Goal: Task Accomplishment & Management: Complete application form

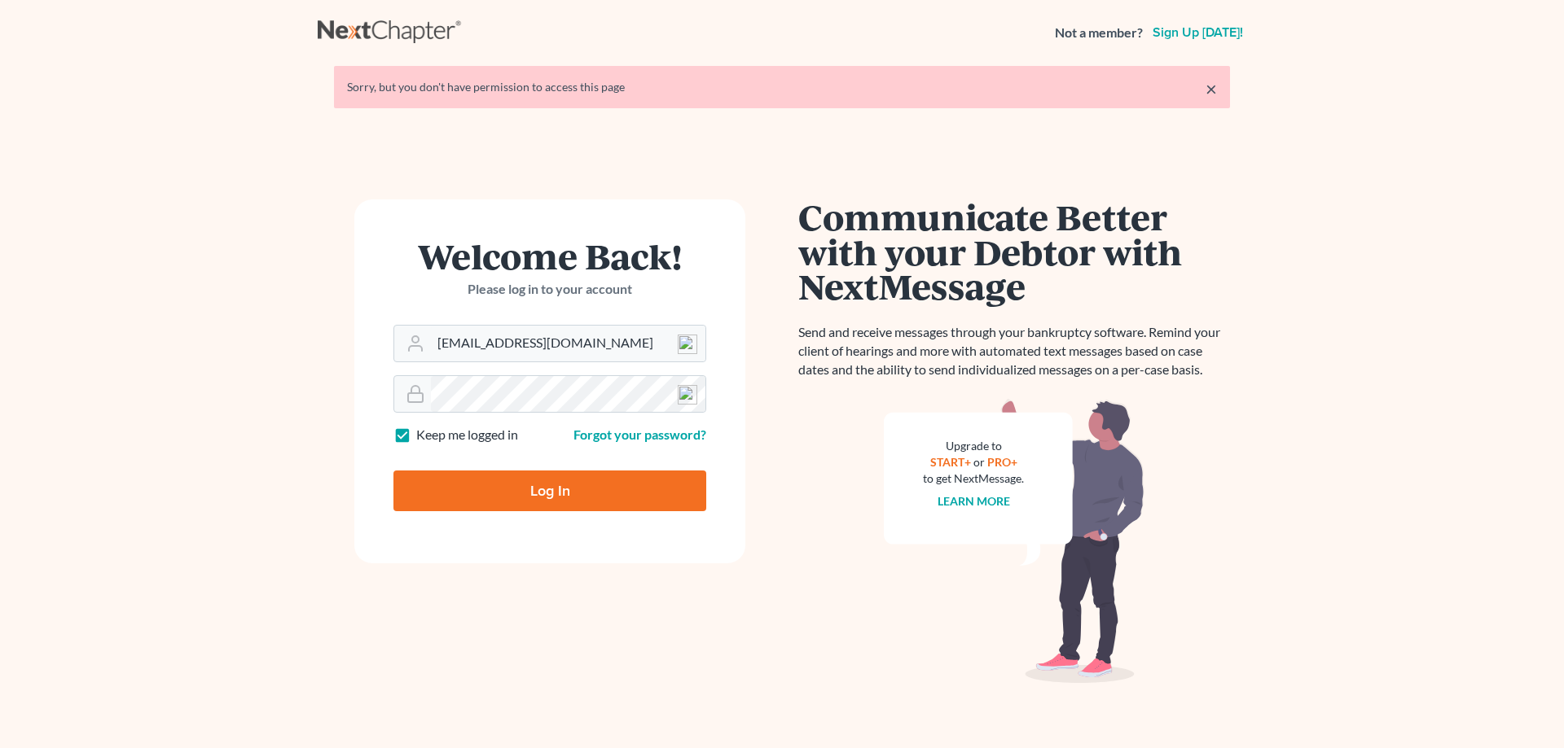
click at [549, 497] on input "Log In" at bounding box center [549, 491] width 313 height 41
type input "Thinking..."
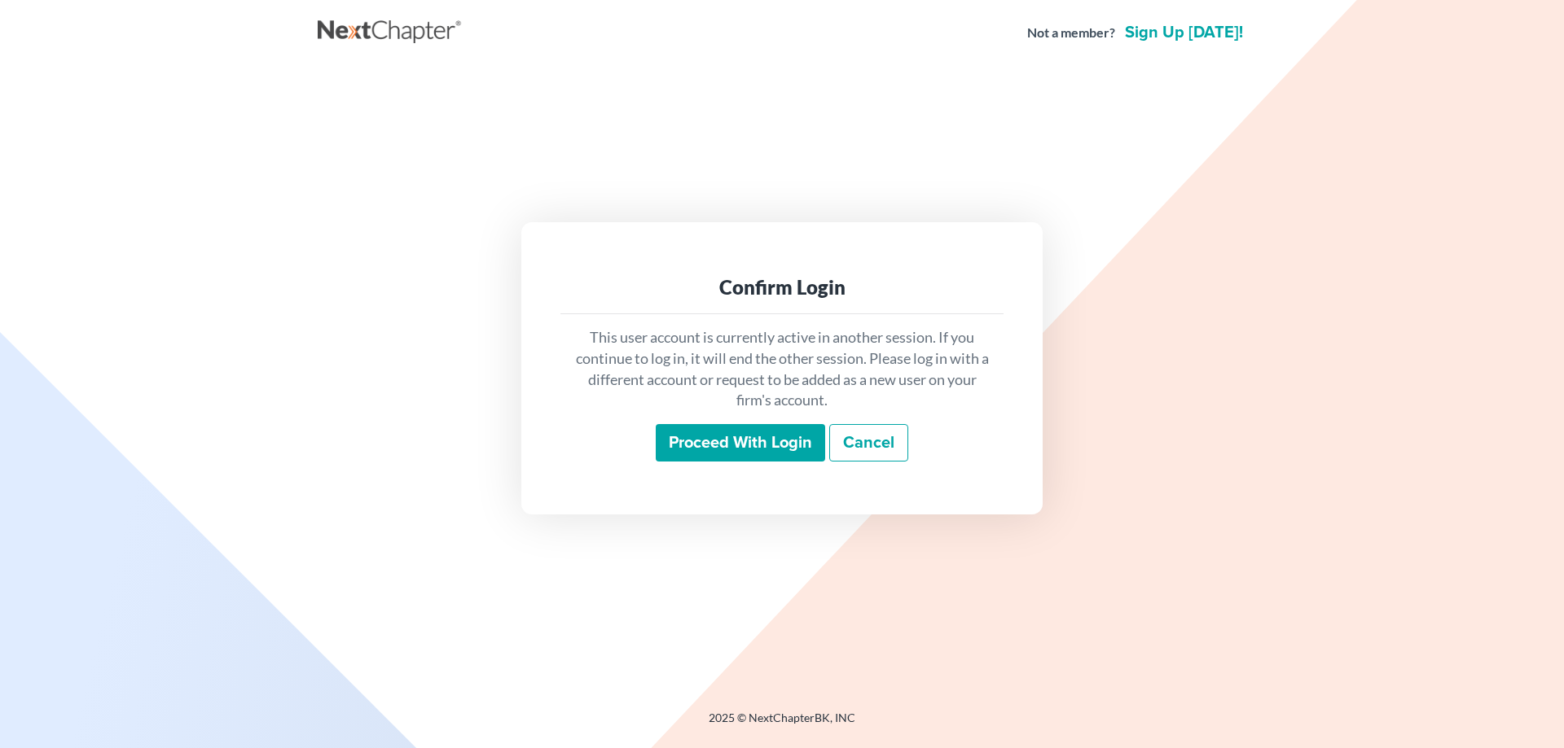
click at [698, 441] on input "Proceed with login" at bounding box center [740, 442] width 169 height 37
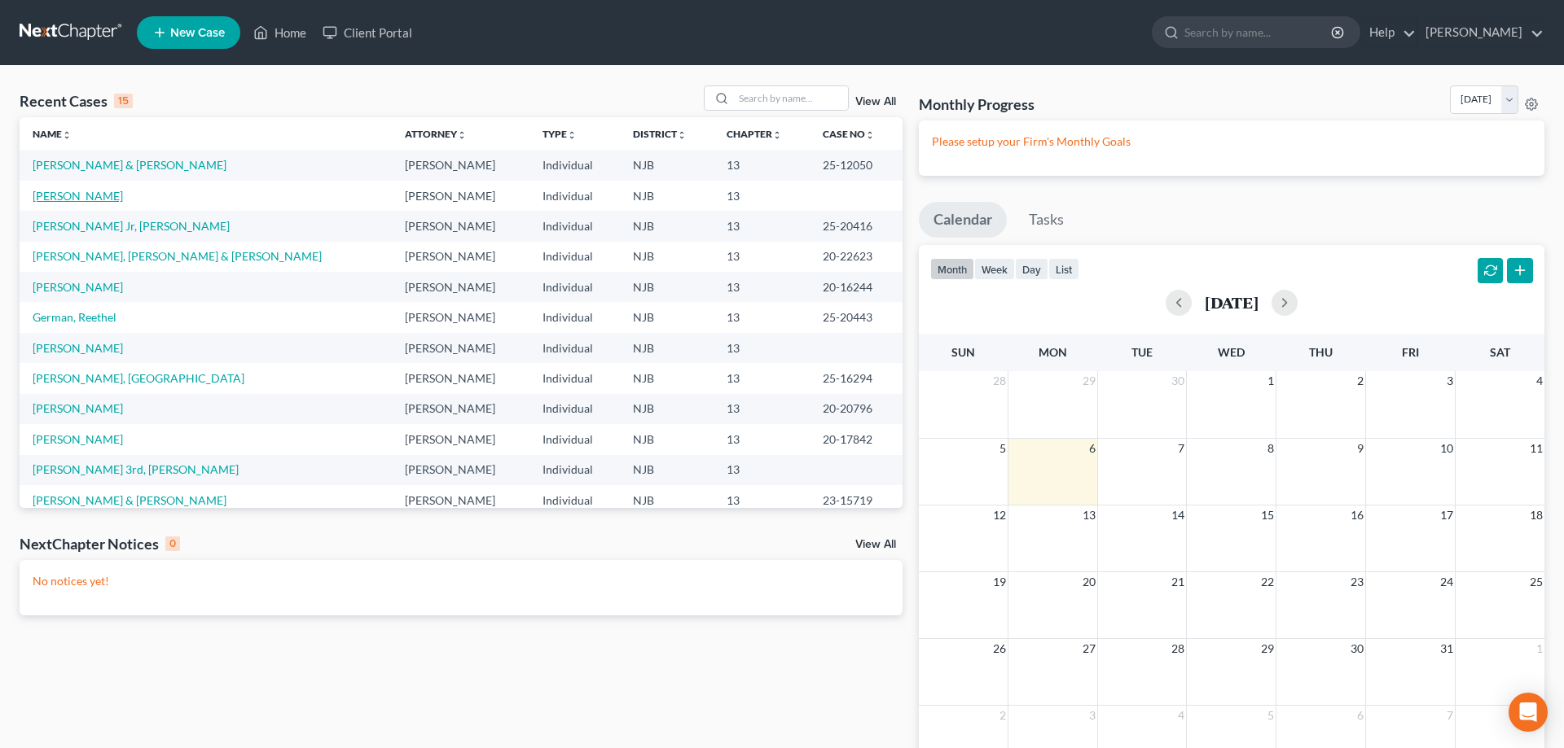
click at [95, 199] on link "Porch, Robert" at bounding box center [78, 196] width 90 height 14
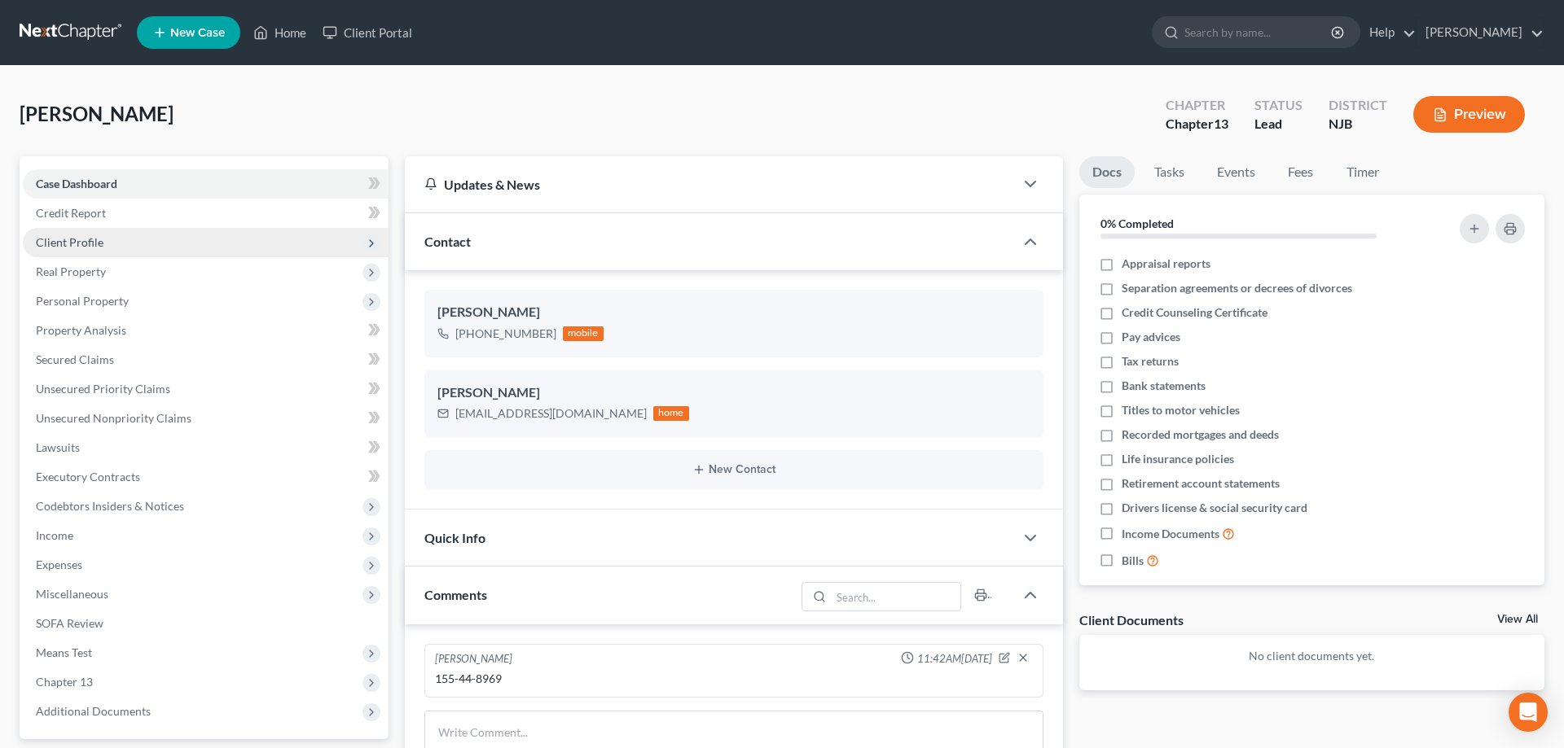
click at [79, 244] on span "Client Profile" at bounding box center [70, 242] width 68 height 14
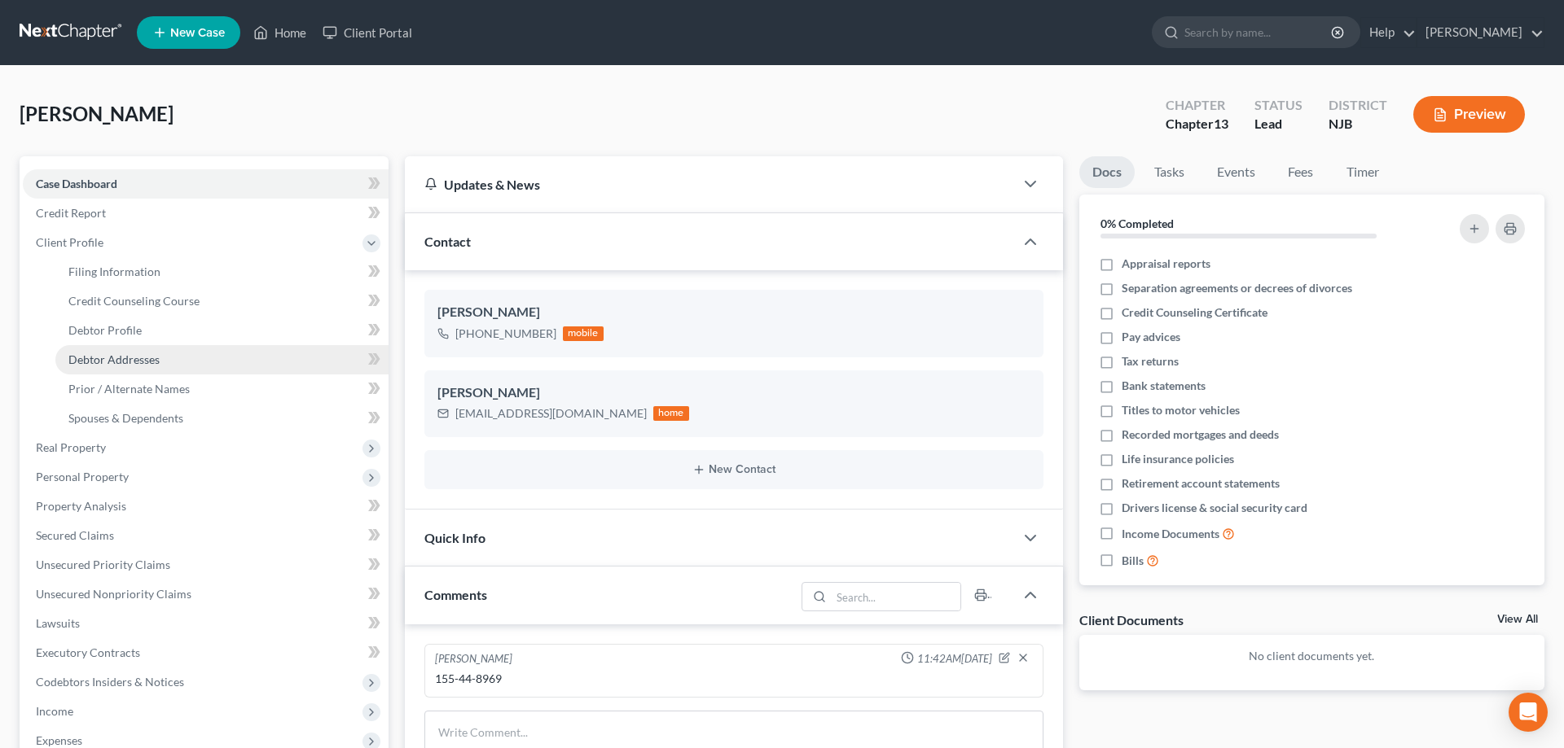
click at [95, 358] on span "Debtor Addresses" at bounding box center [113, 360] width 91 height 14
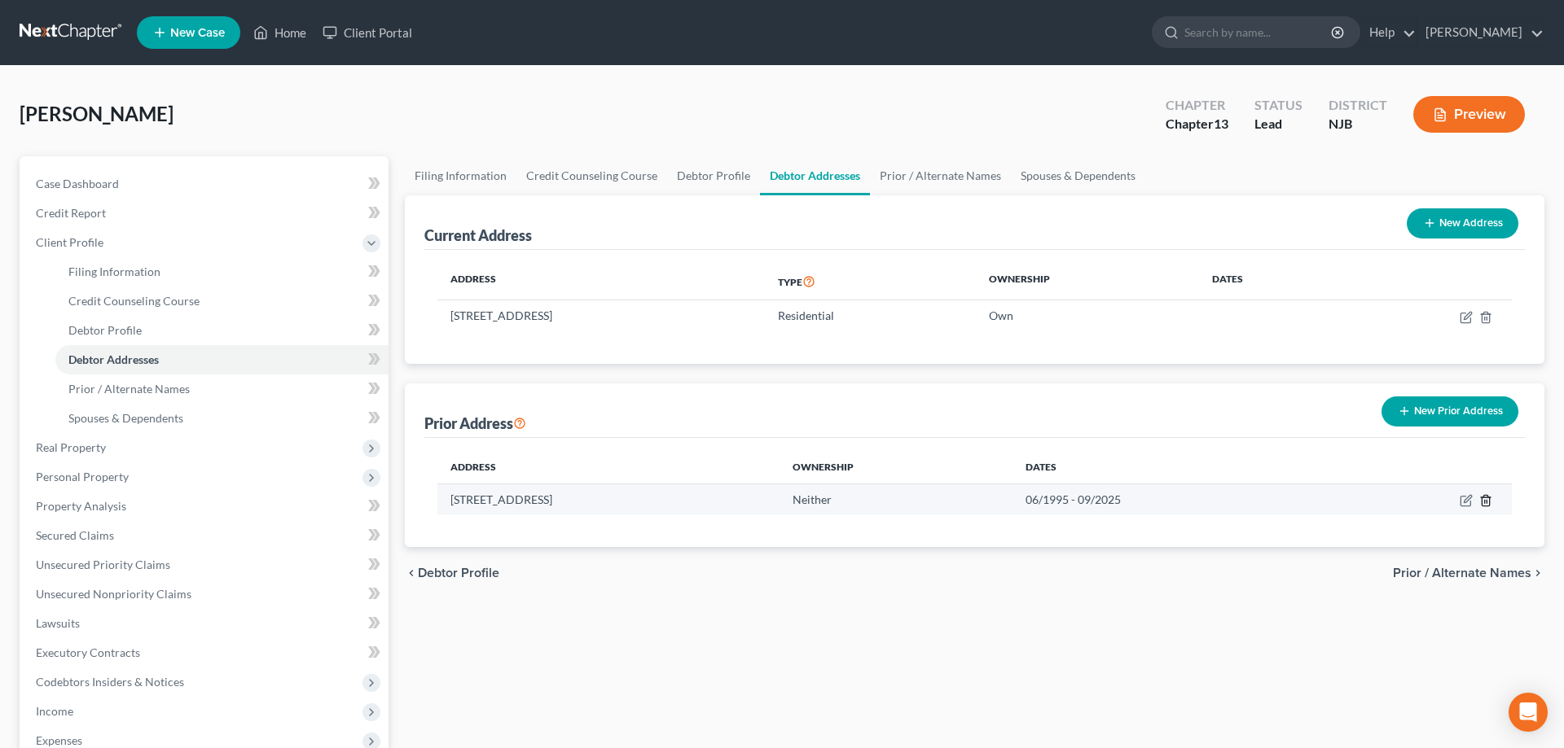
click at [1485, 498] on polyline "button" at bounding box center [1486, 498] width 10 height 0
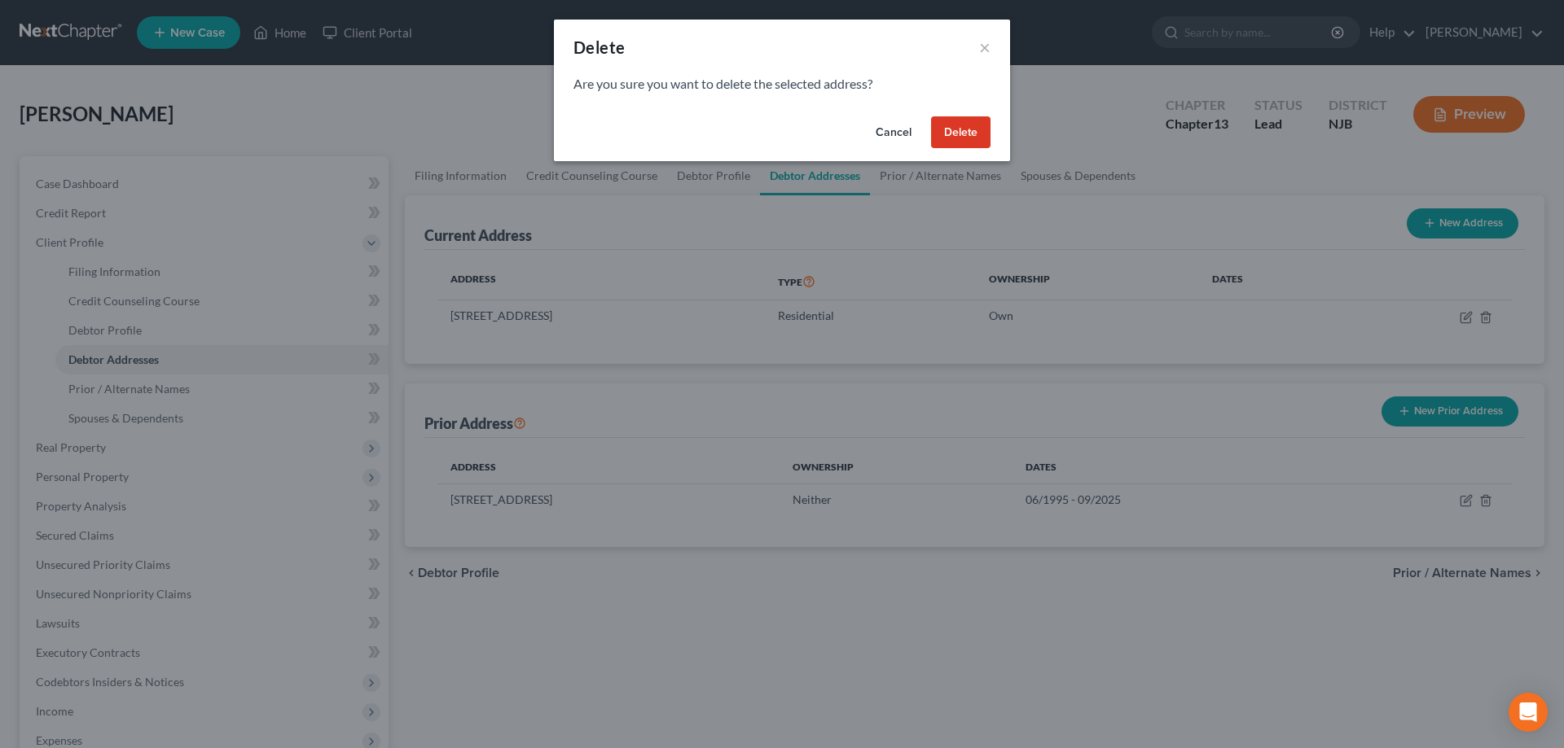
click at [959, 129] on button "Delete" at bounding box center [960, 132] width 59 height 33
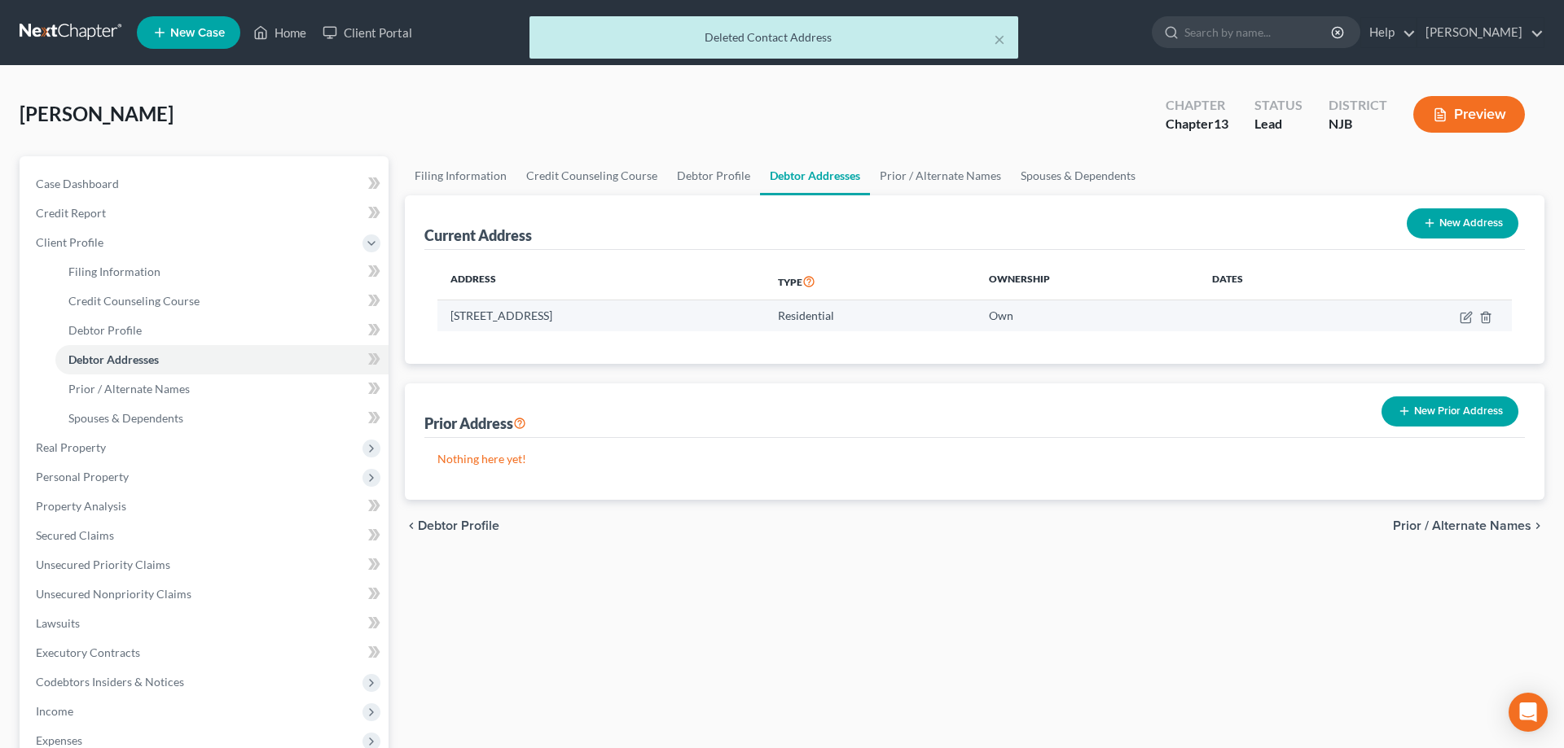
click at [1464, 310] on td at bounding box center [1428, 316] width 167 height 31
click at [1464, 318] on icon "button" at bounding box center [1467, 315] width 7 height 7
select select "33"
select select "5"
select select "0"
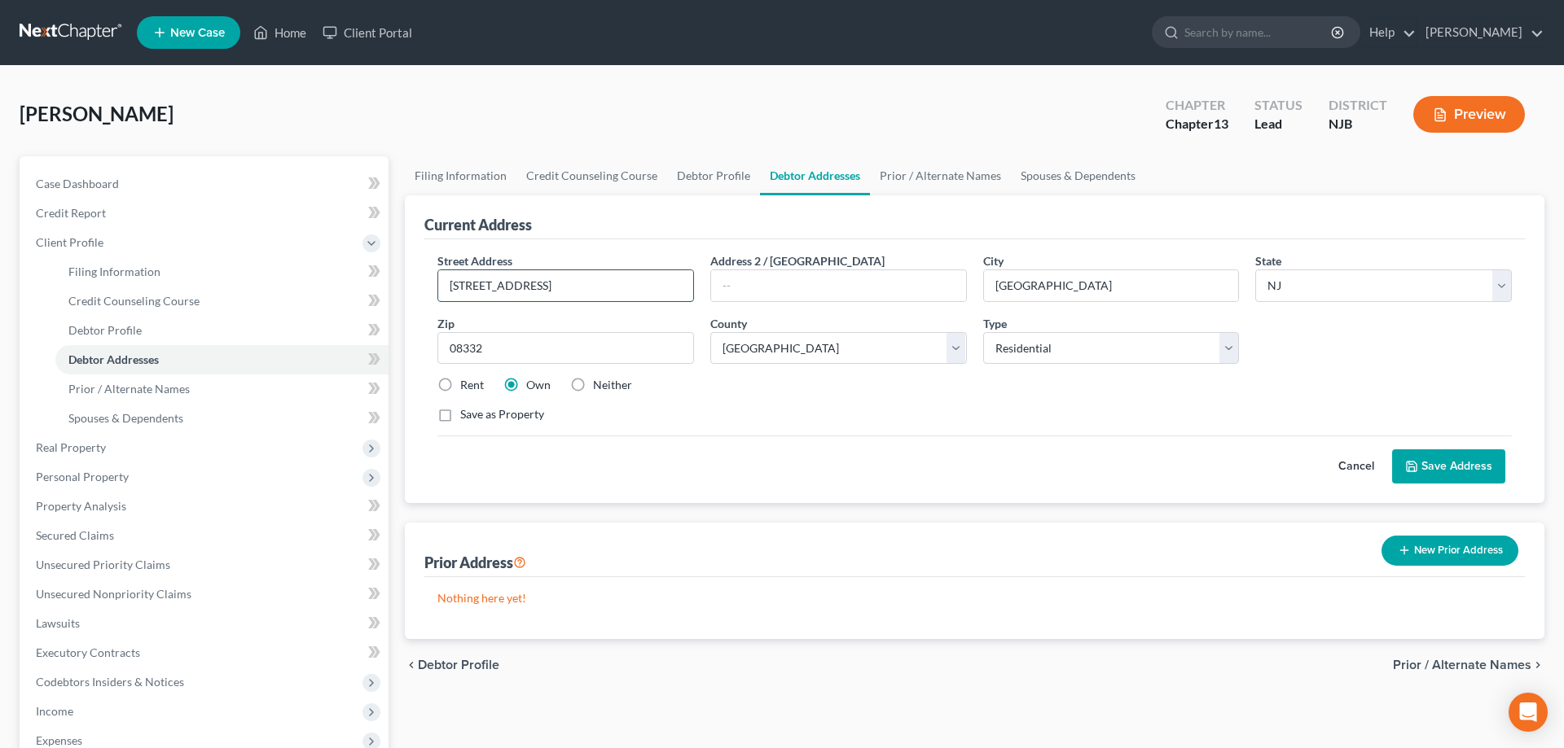
click at [458, 282] on input "100 W Buckshutem Rd" at bounding box center [565, 285] width 255 height 31
type input "200 W Buckshutem Rd"
click at [1474, 471] on button "Save Address" at bounding box center [1448, 467] width 113 height 34
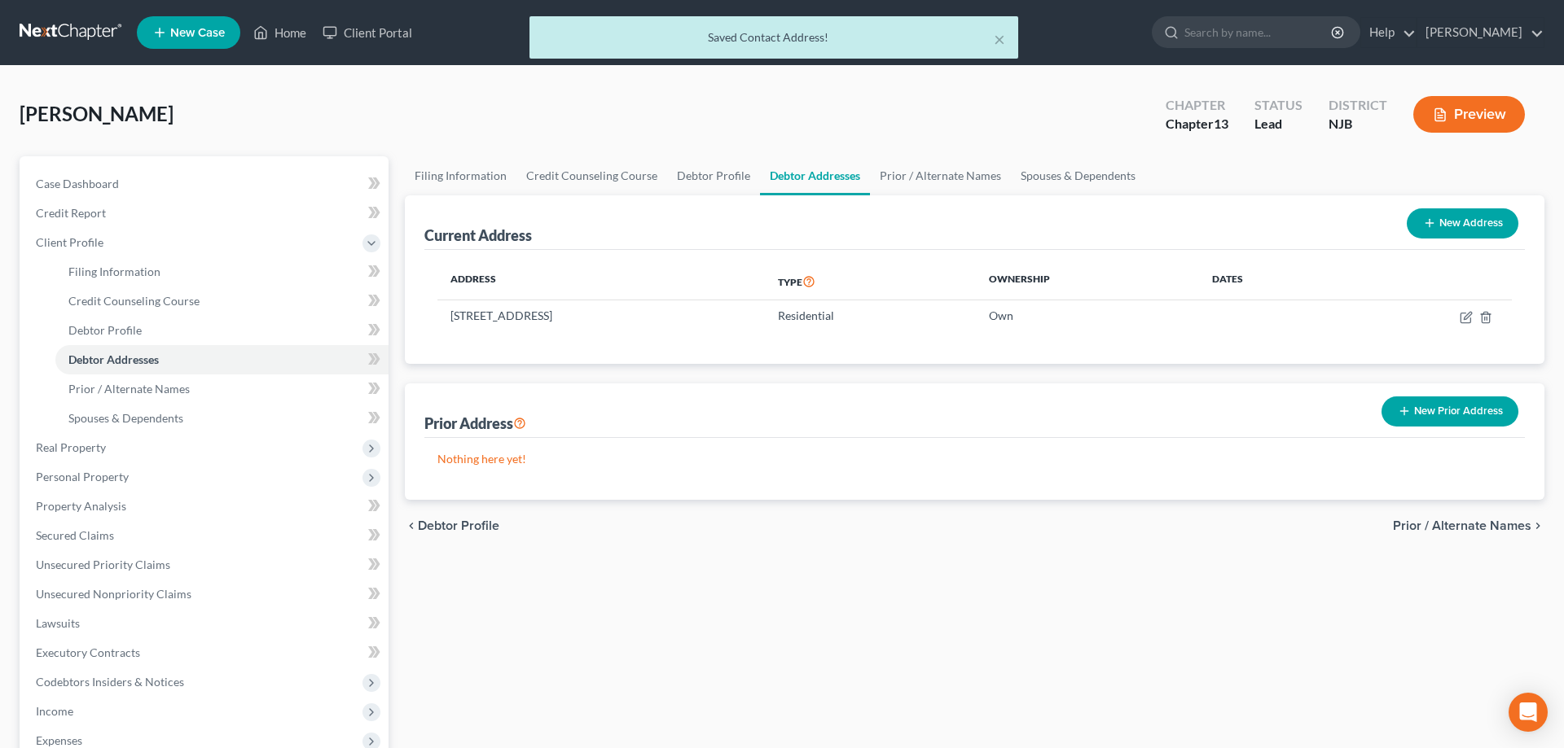
click at [590, 549] on div "chevron_left Debtor Profile Prior / Alternate Names chevron_right" at bounding box center [974, 526] width 1139 height 52
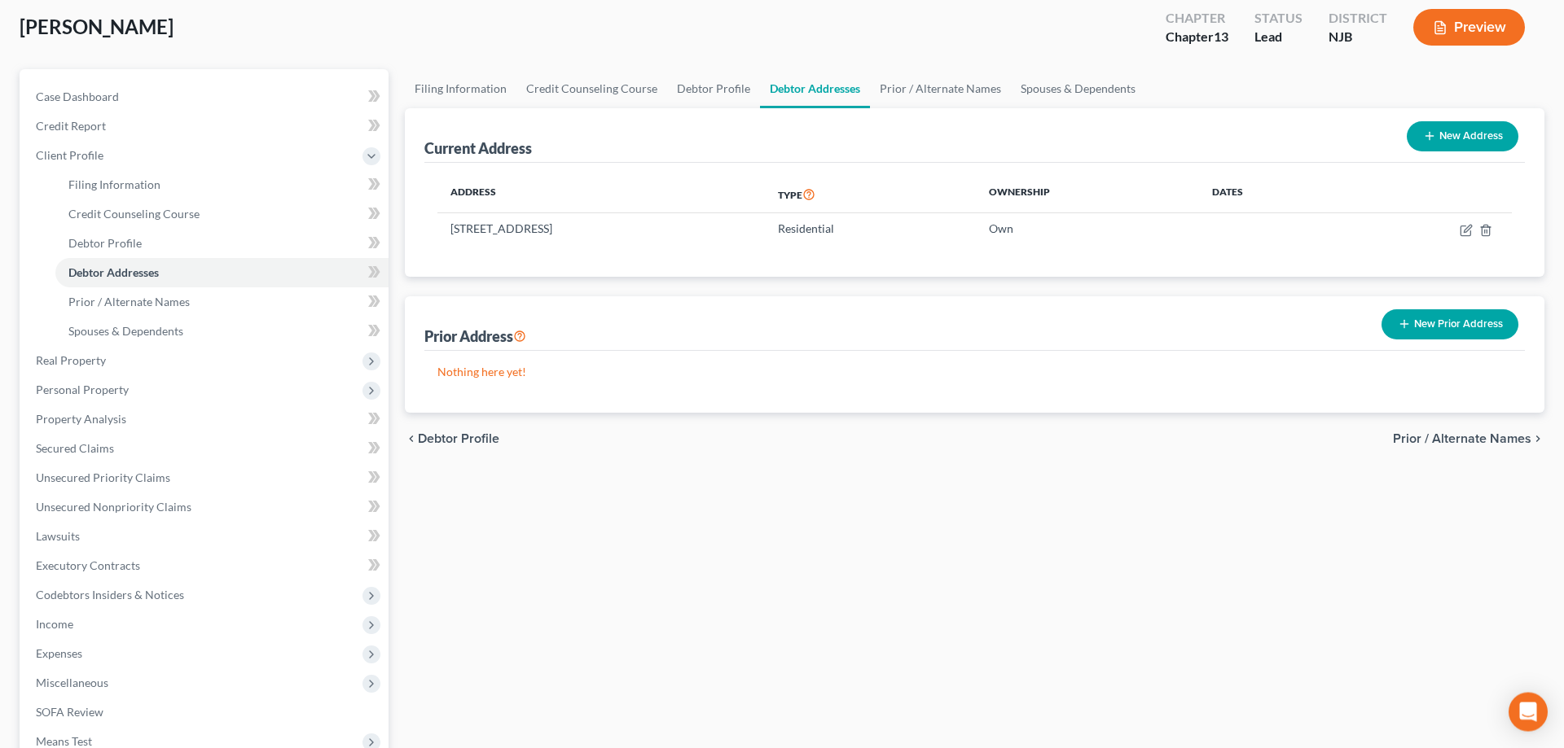
scroll to position [321, 0]
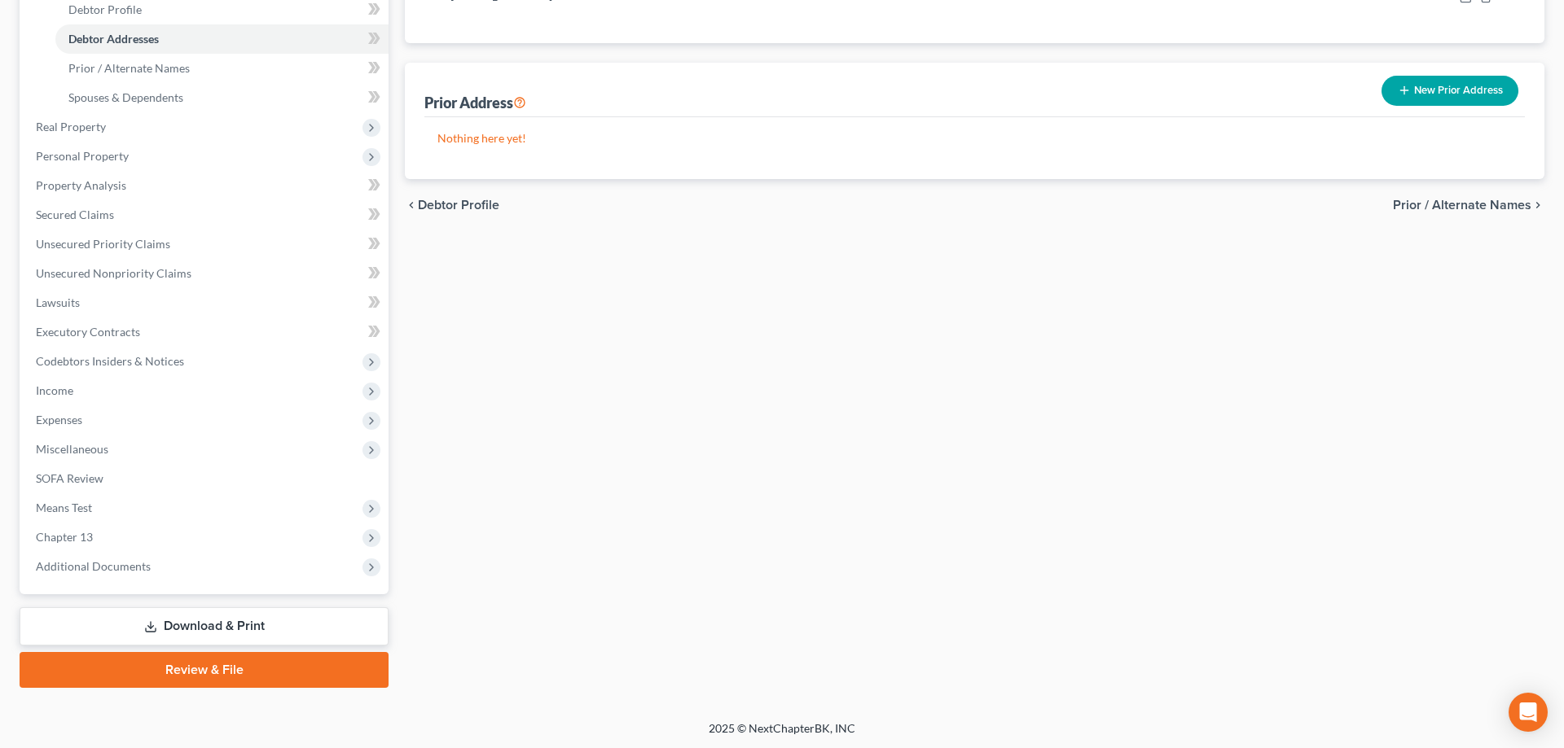
click at [244, 664] on link "Review & File" at bounding box center [204, 670] width 369 height 36
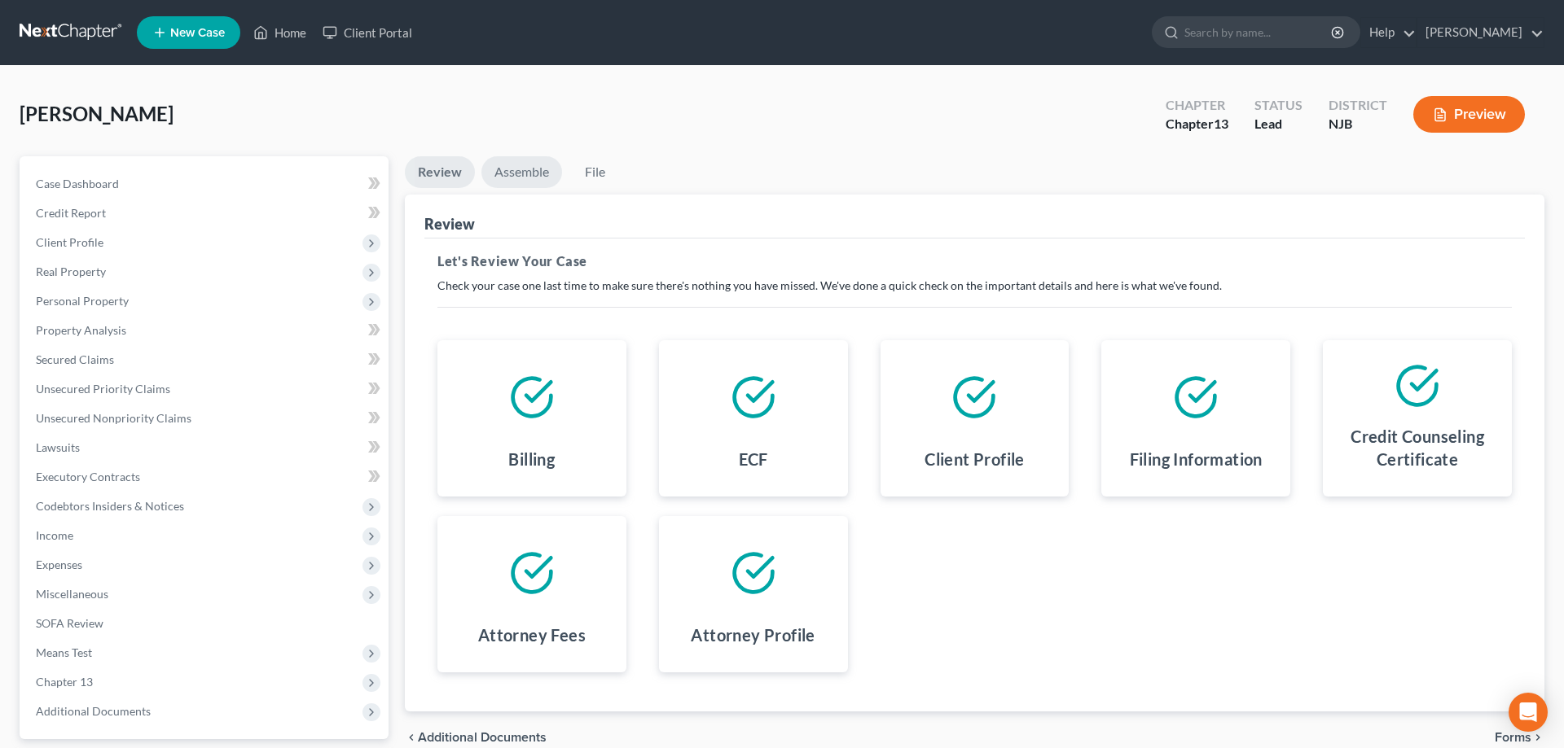
click at [516, 171] on link "Assemble" at bounding box center [521, 172] width 81 height 32
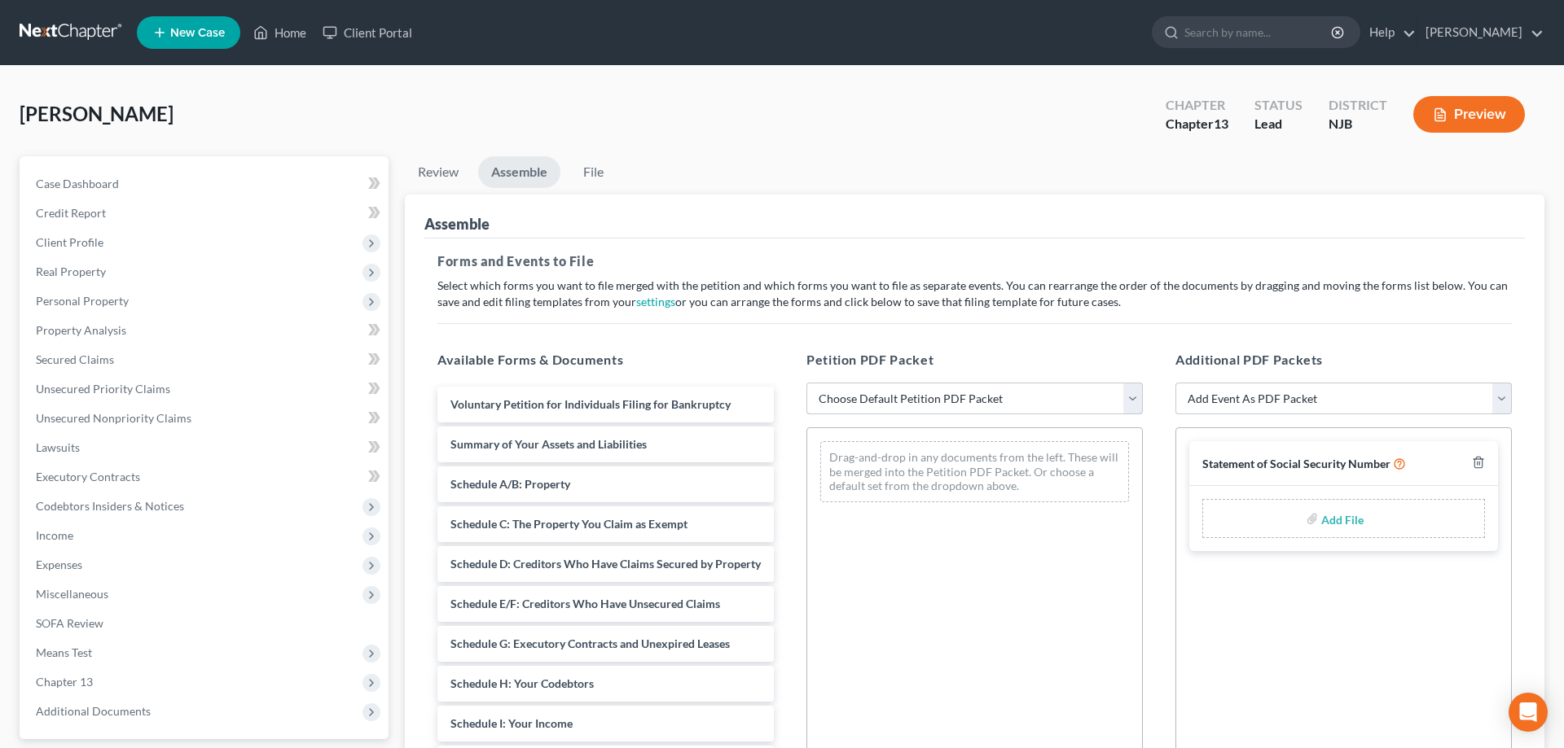
click at [806, 383] on select "Choose Default Petition PDF Packet Complete Bankruptcy Petition (all forms and …" at bounding box center [974, 399] width 336 height 33
select select "0"
click option "Complete Bankruptcy Petition (all forms and schedules)" at bounding box center [0, 0] width 0 height 0
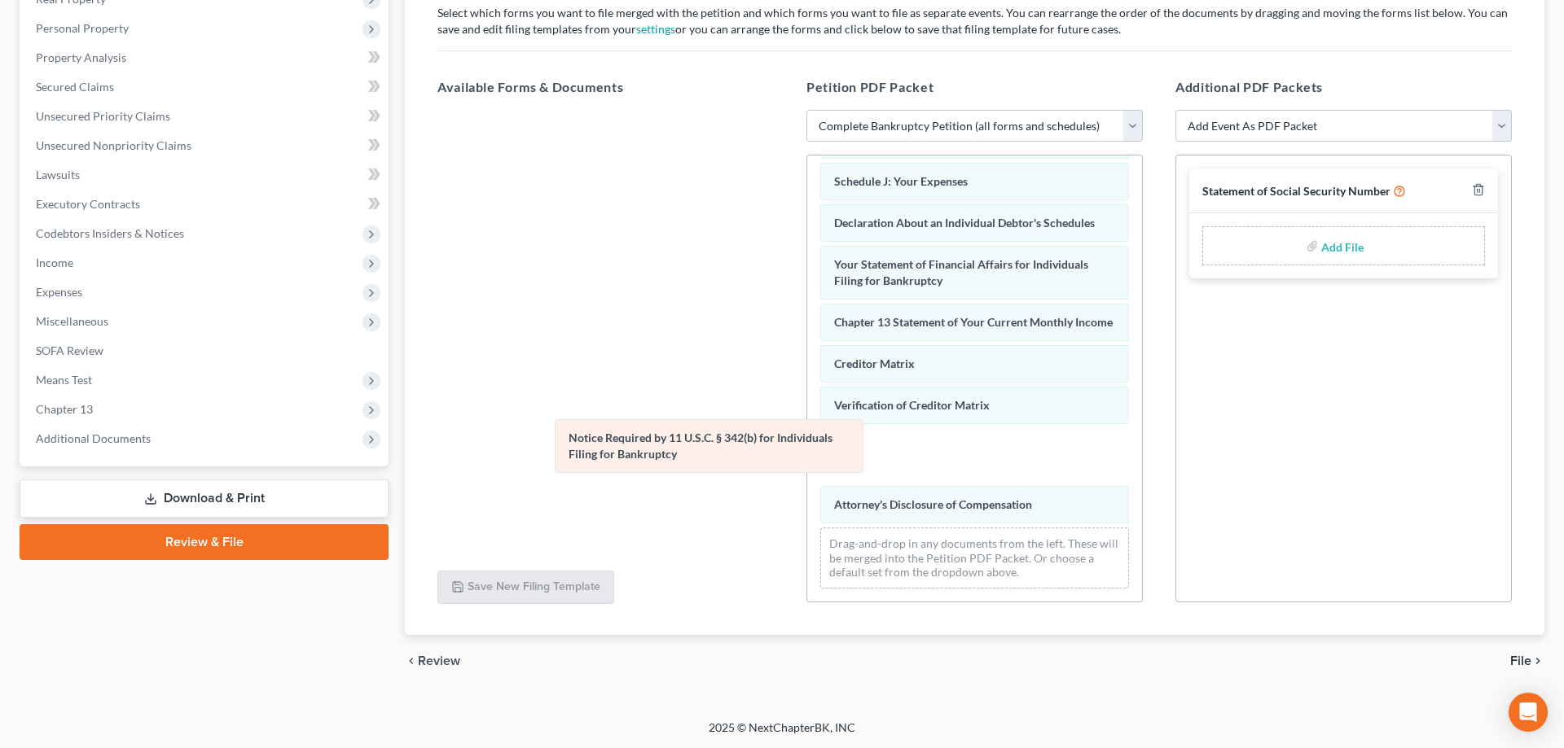
scroll to position [338, 0]
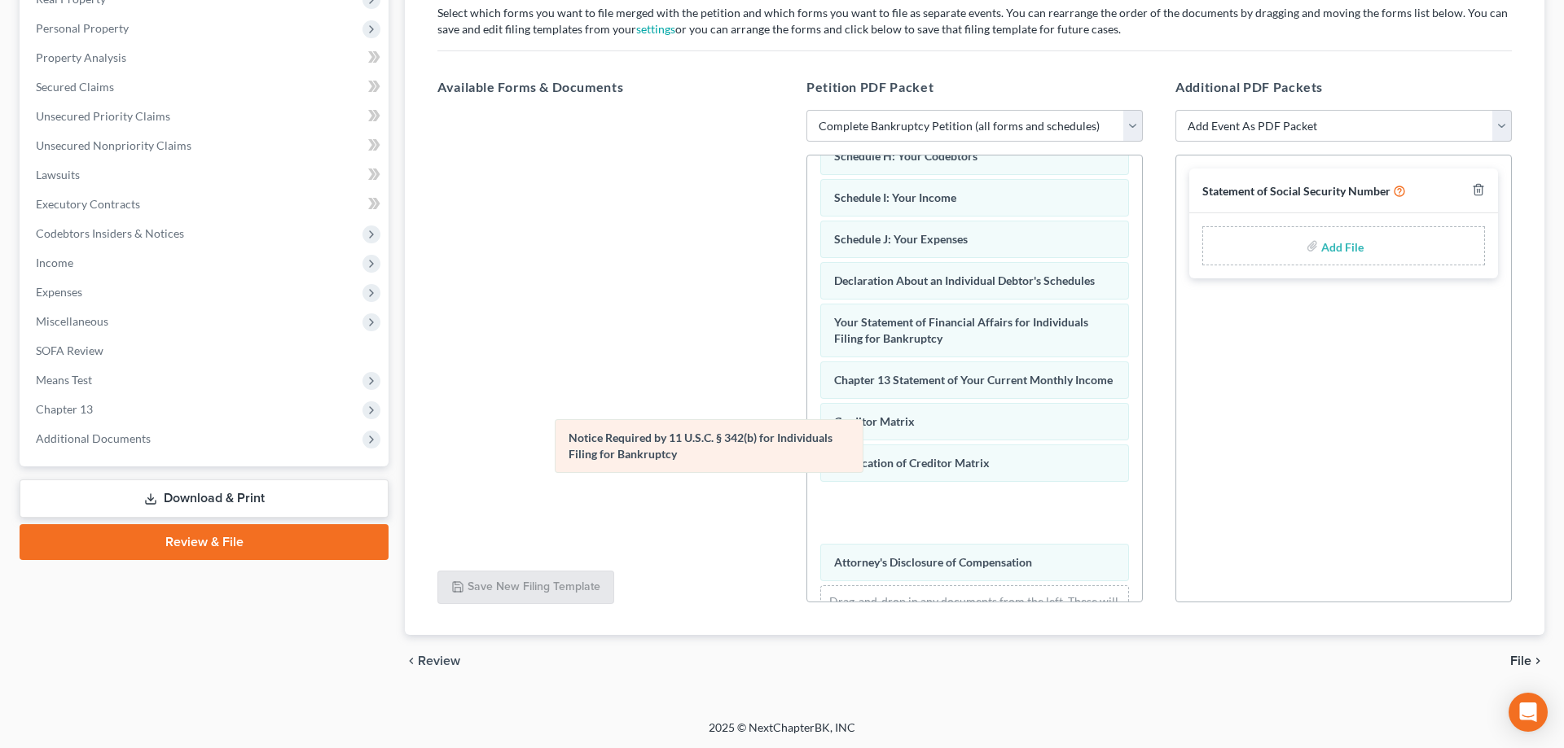
drag, startPoint x: 903, startPoint y: 458, endPoint x: 578, endPoint y: 451, distance: 325.0
click at [807, 450] on div "Notice Required by 11 U.S.C. § 342(b) for Individuals Filing for Bankruptcy Vol…" at bounding box center [974, 239] width 335 height 842
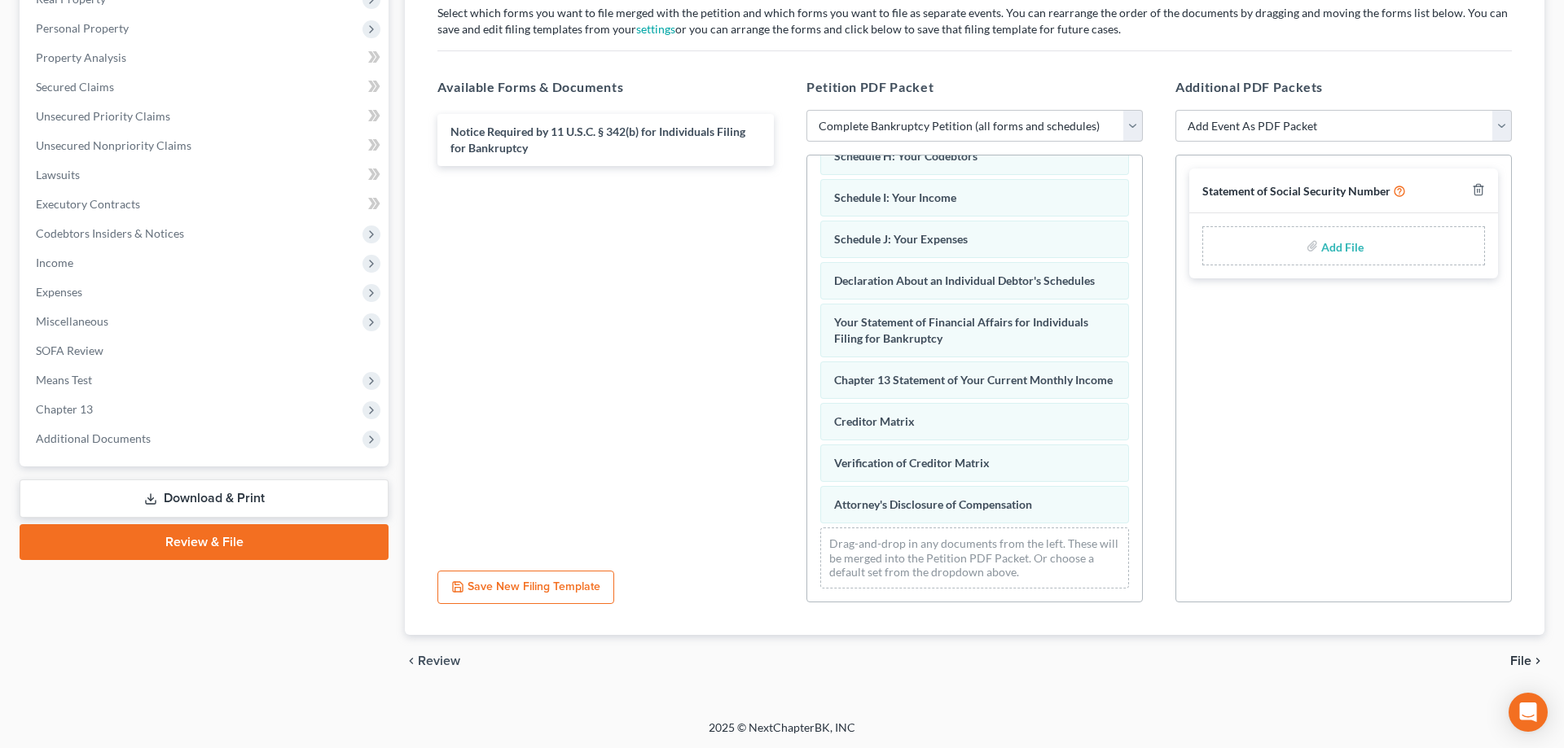
scroll to position [0, 0]
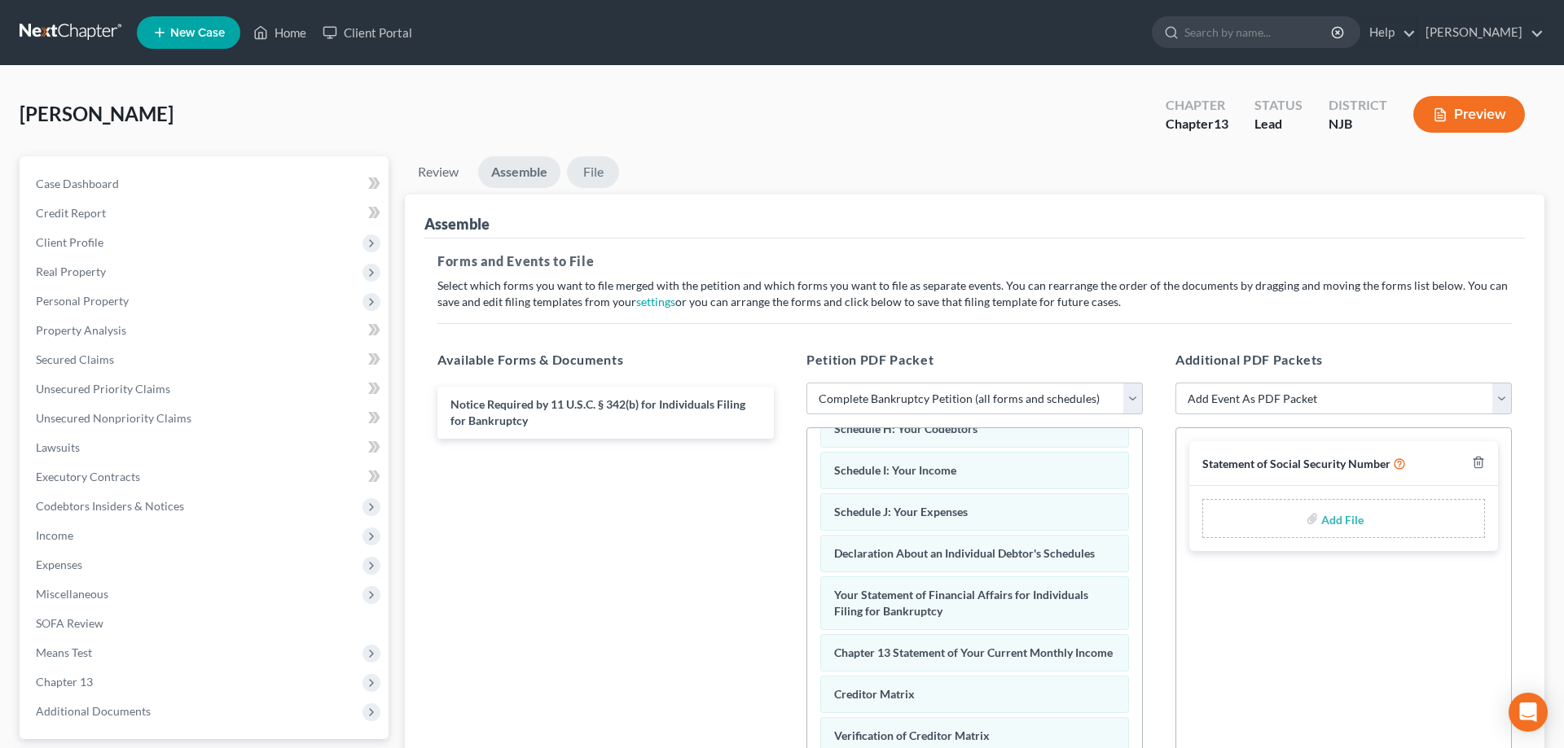
click at [599, 168] on link "File" at bounding box center [593, 172] width 52 height 32
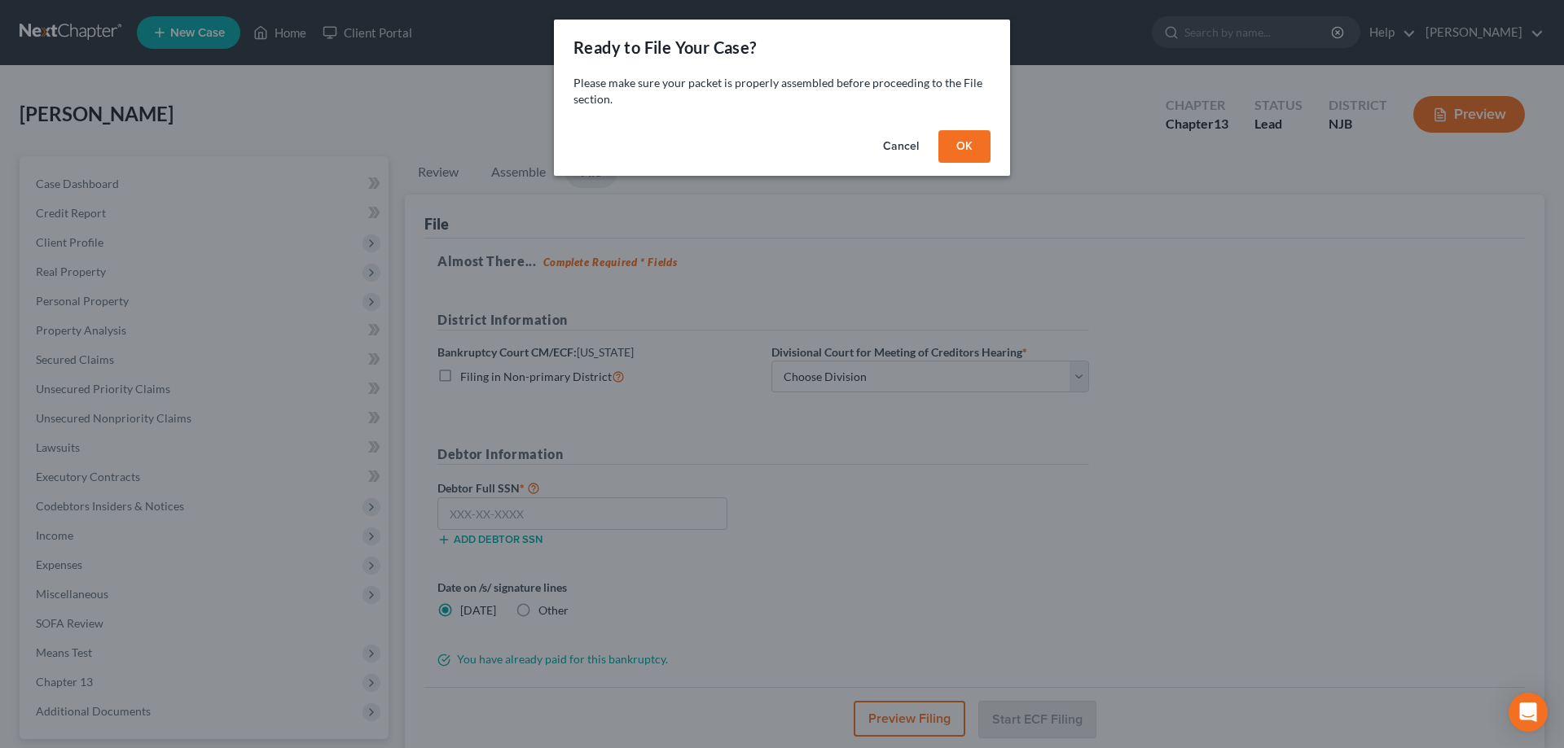
click at [973, 139] on button "OK" at bounding box center [964, 146] width 52 height 33
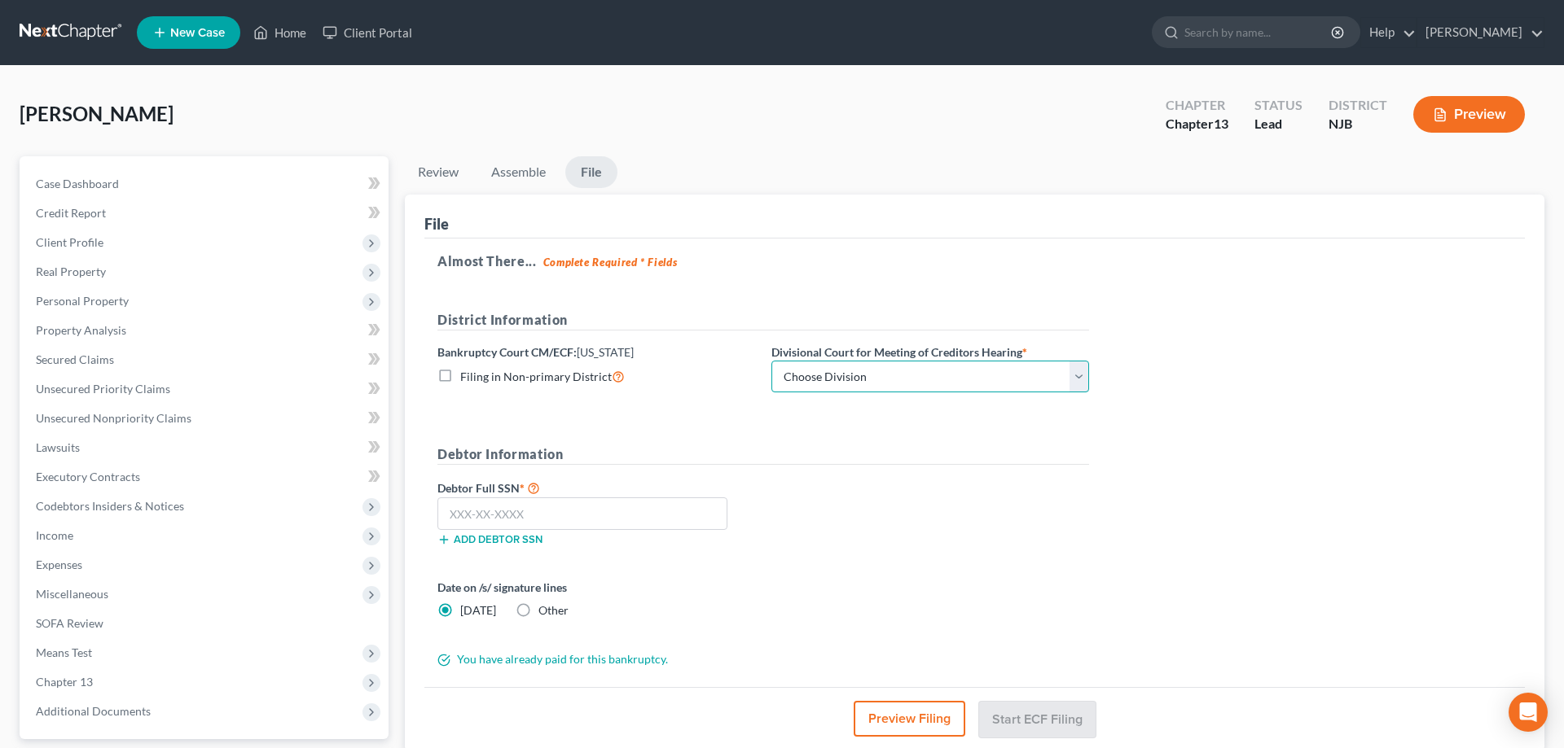
click at [771, 361] on select "Choose Division Camden Camden/Trenton Newark Trenton" at bounding box center [930, 377] width 318 height 33
click option "Camden/Trenton" at bounding box center [0, 0] width 0 height 0
select select "1"
click at [586, 510] on input "text" at bounding box center [582, 514] width 290 height 33
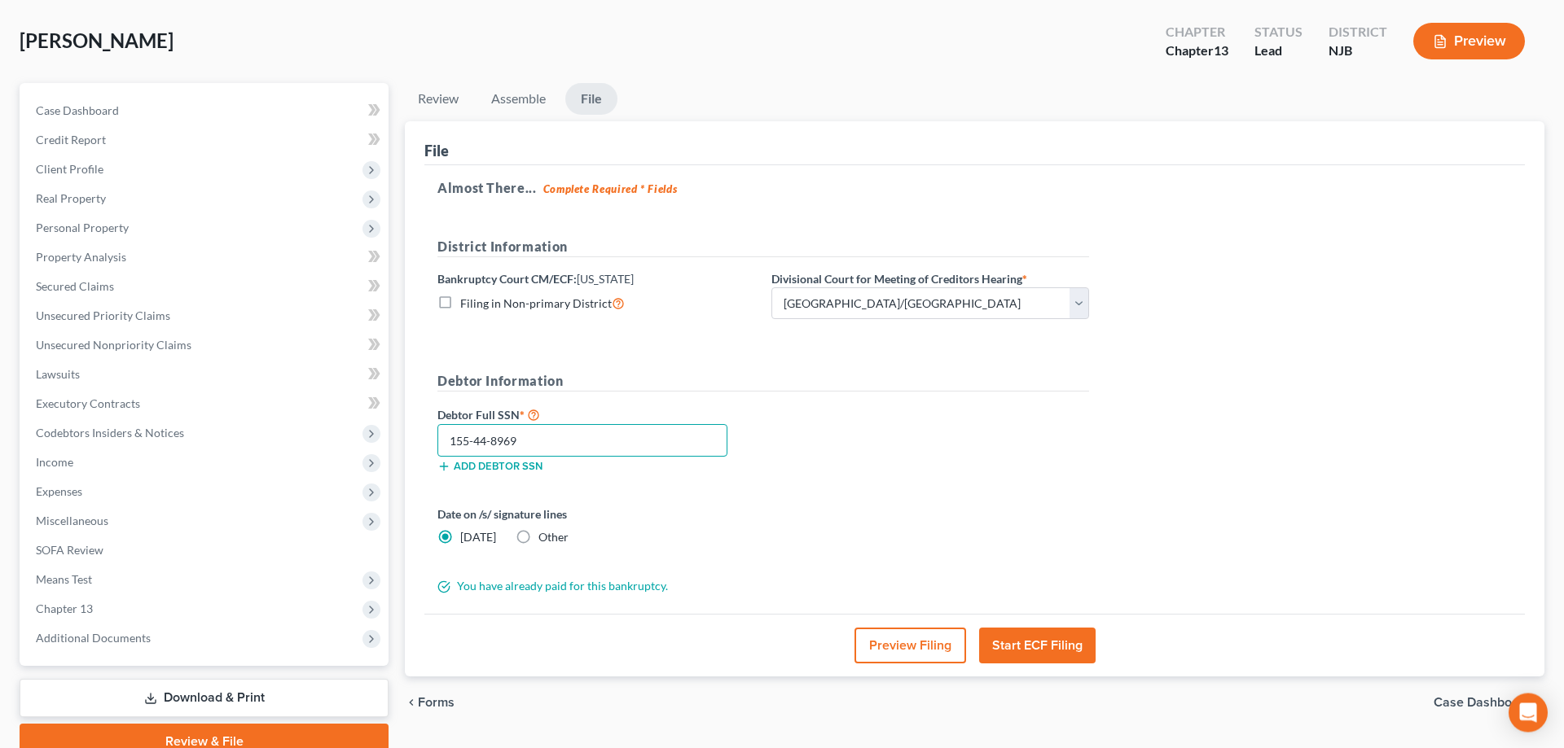
scroll to position [145, 0]
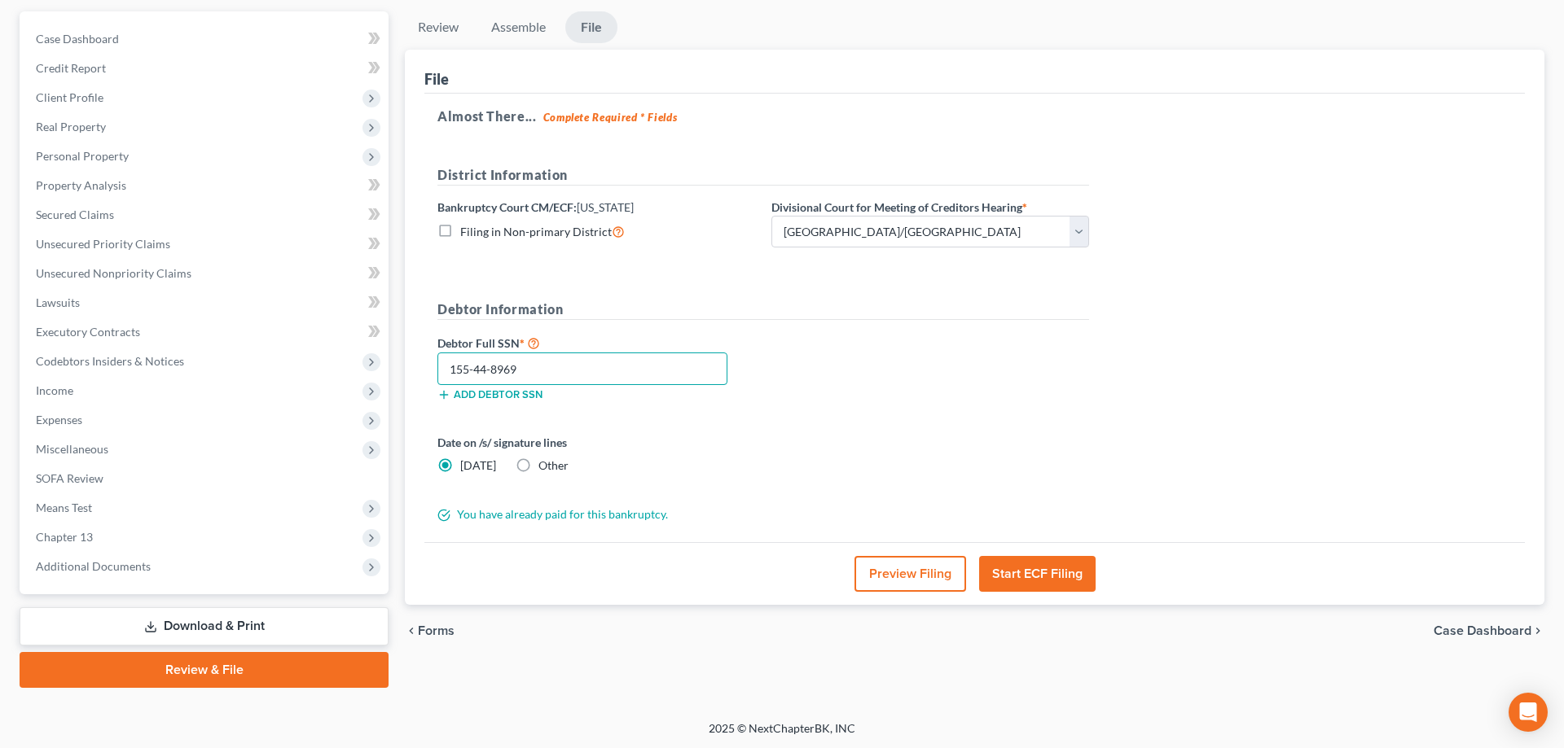
type input "155-44-8969"
click at [1013, 576] on button "Start ECF Filing" at bounding box center [1037, 574] width 116 height 36
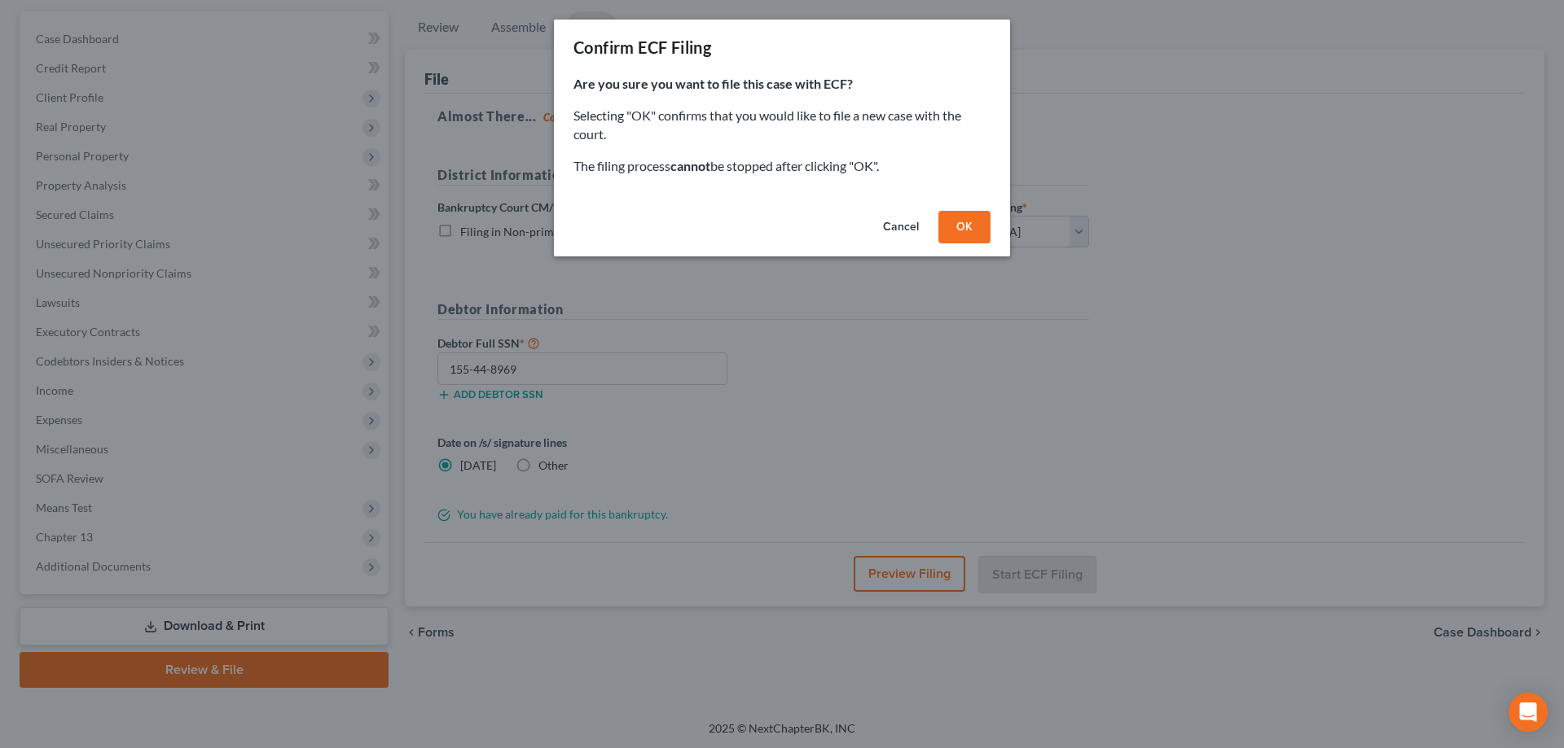
click at [949, 228] on button "OK" at bounding box center [964, 227] width 52 height 33
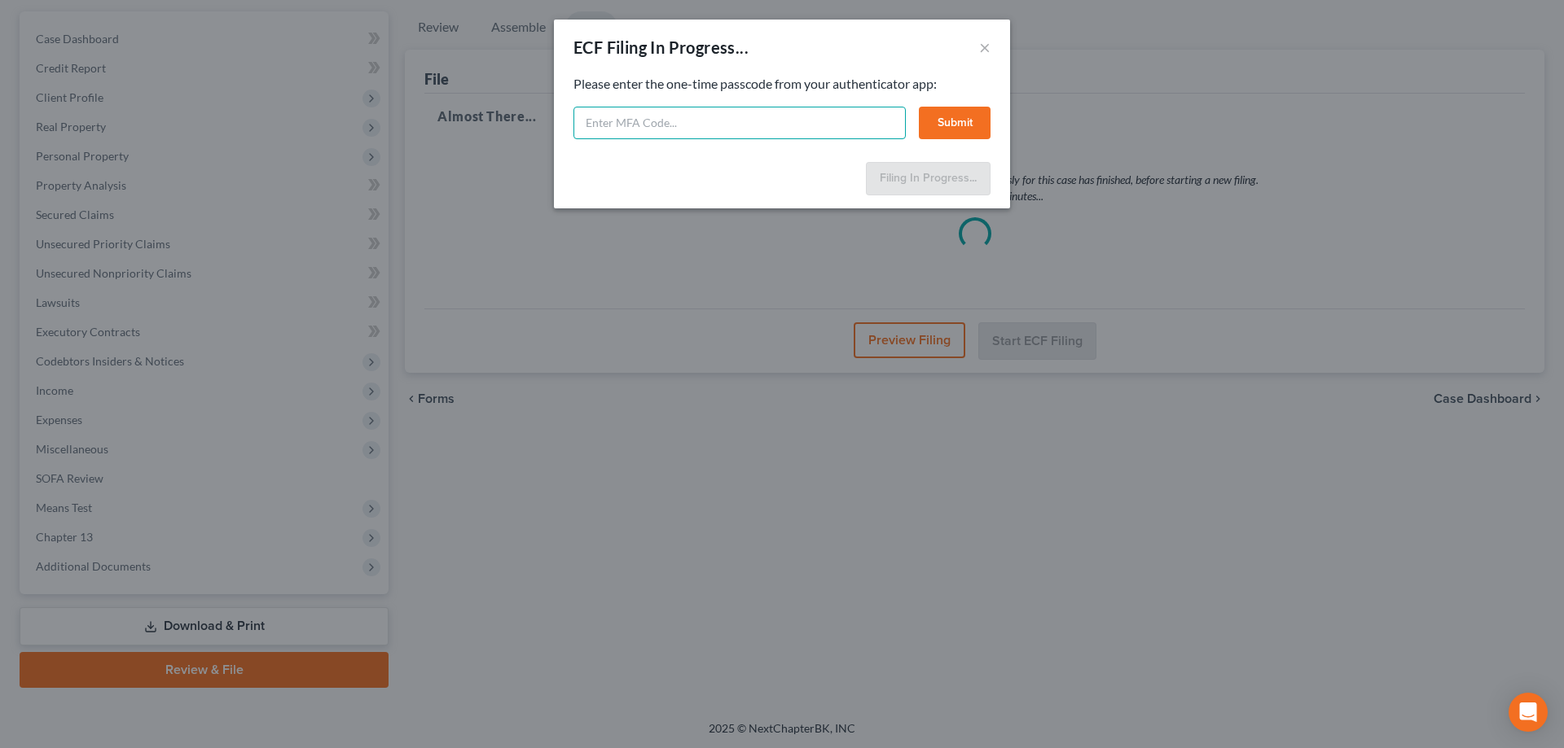
click at [762, 120] on input "text" at bounding box center [739, 123] width 332 height 33
type input "240587"
click at [962, 110] on button "Submit" at bounding box center [955, 123] width 72 height 33
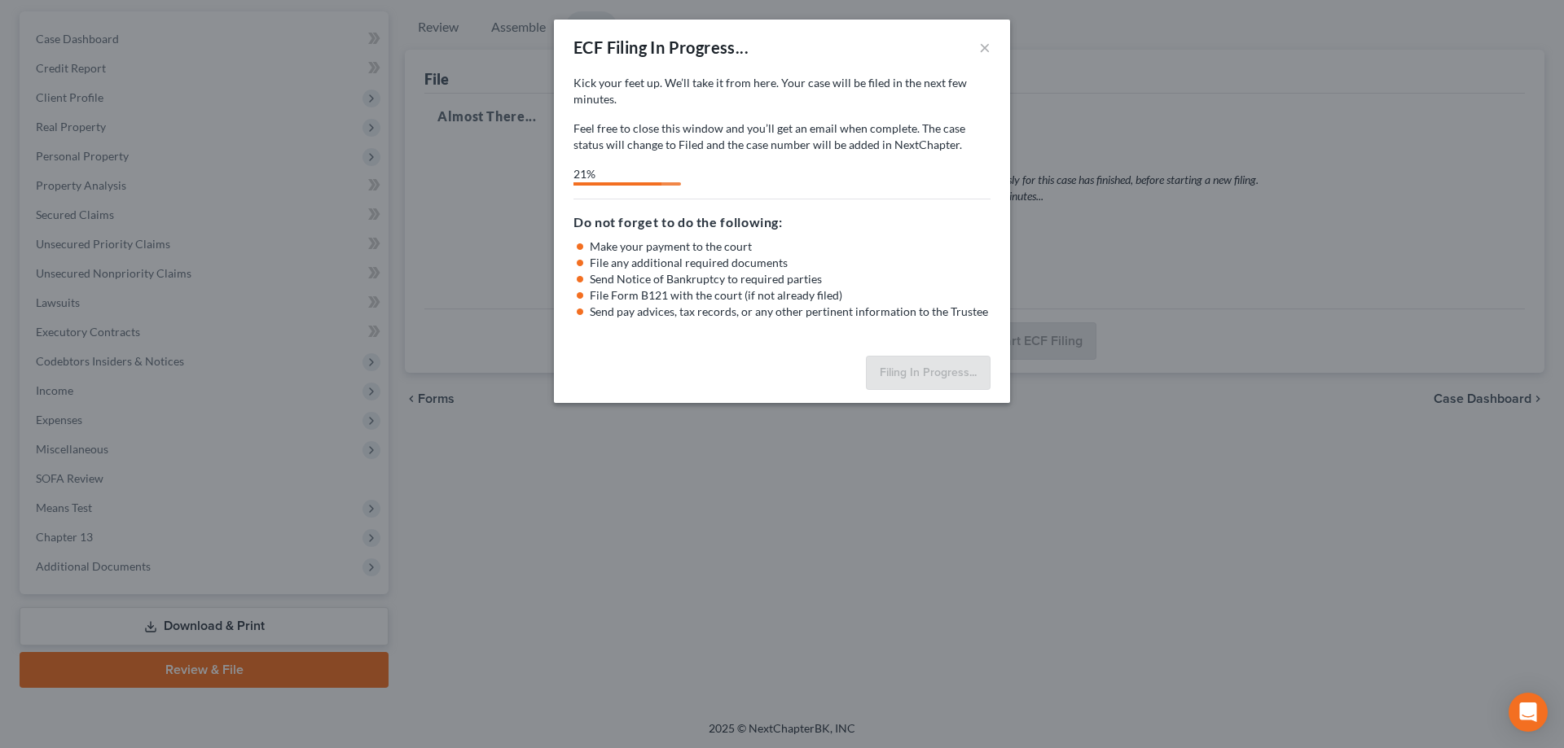
select select "1"
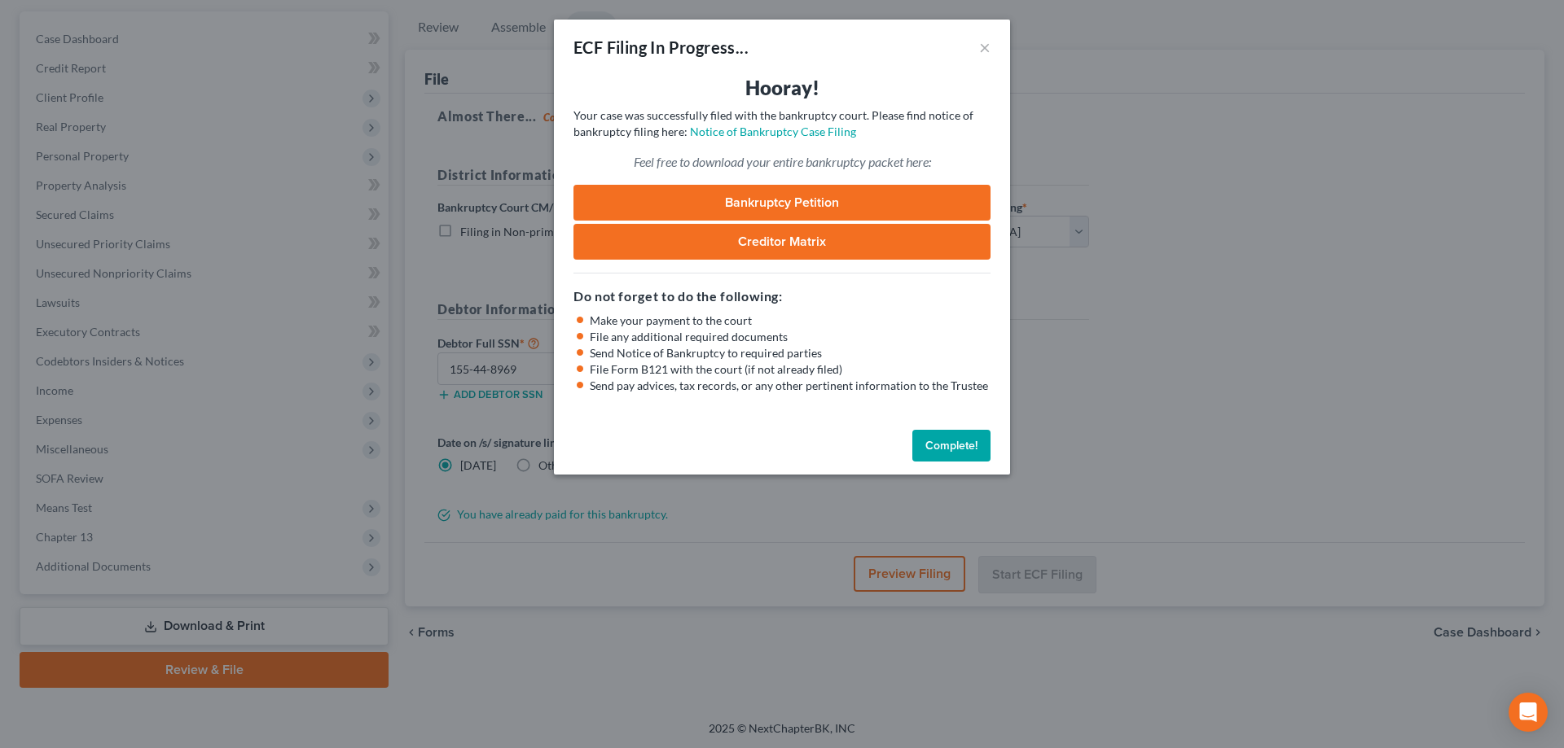
click at [837, 206] on link "Bankruptcy Petition" at bounding box center [781, 203] width 417 height 36
